Goal: Transaction & Acquisition: Purchase product/service

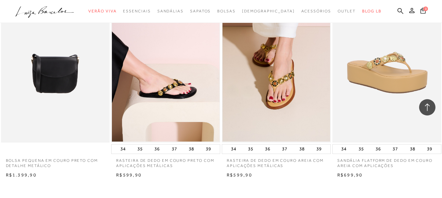
scroll to position [1111, 0]
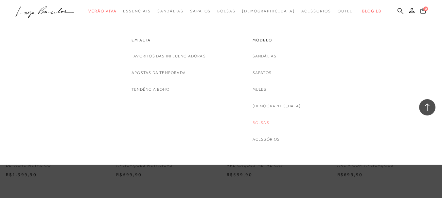
click at [269, 123] on link "Bolsas" at bounding box center [260, 123] width 17 height 7
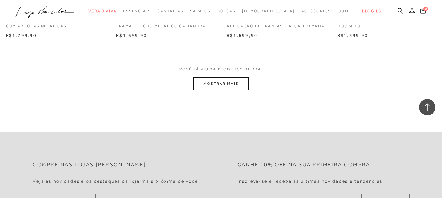
scroll to position [1242, 0]
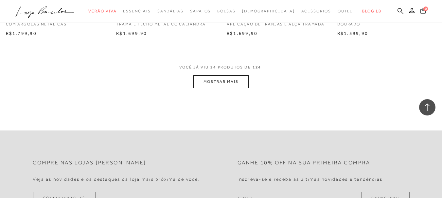
click at [218, 78] on button "MOSTRAR MAIS" at bounding box center [220, 81] width 55 height 13
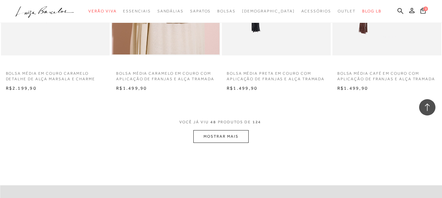
scroll to position [2517, 0]
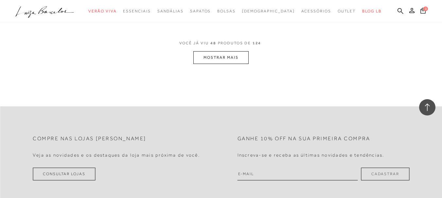
click at [237, 56] on button "MOSTRAR MAIS" at bounding box center [220, 57] width 55 height 13
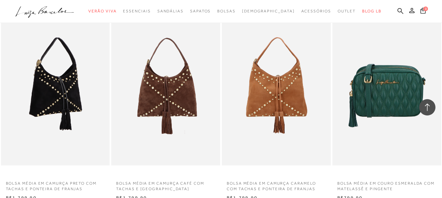
scroll to position [2713, 0]
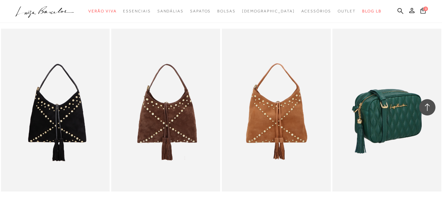
click at [370, 100] on img at bounding box center [387, 110] width 108 height 163
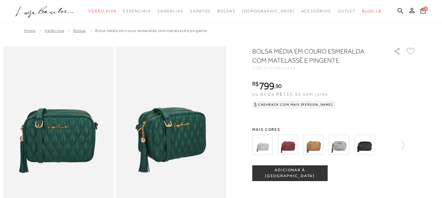
click at [321, 144] on img at bounding box center [313, 145] width 20 height 20
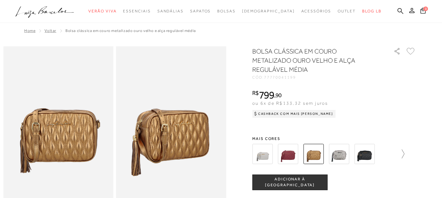
click at [404, 153] on icon at bounding box center [399, 154] width 9 height 9
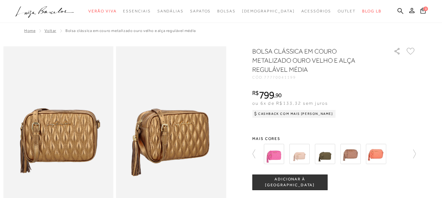
click at [405, 153] on div at bounding box center [333, 154] width 163 height 24
click at [414, 153] on icon at bounding box center [410, 154] width 9 height 9
click at [260, 152] on icon at bounding box center [256, 154] width 9 height 9
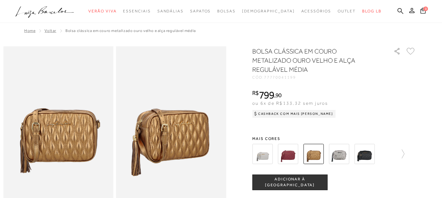
click at [366, 152] on img at bounding box center [364, 154] width 20 height 20
